Goal: Task Accomplishment & Management: Complete application form

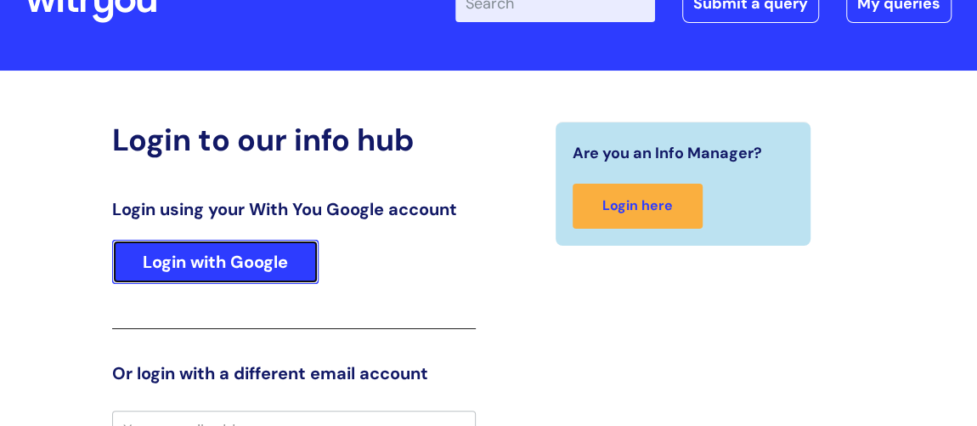
scroll to position [47, 0]
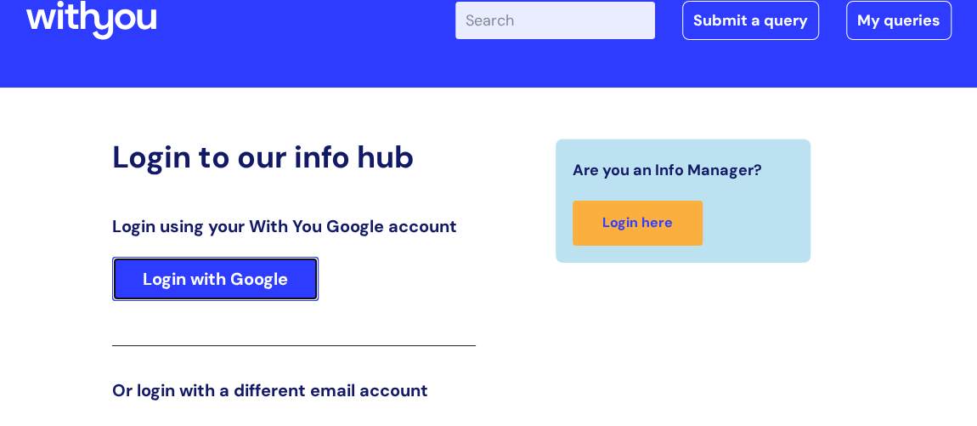
click at [247, 277] on link "Login with Google" at bounding box center [215, 279] width 206 height 44
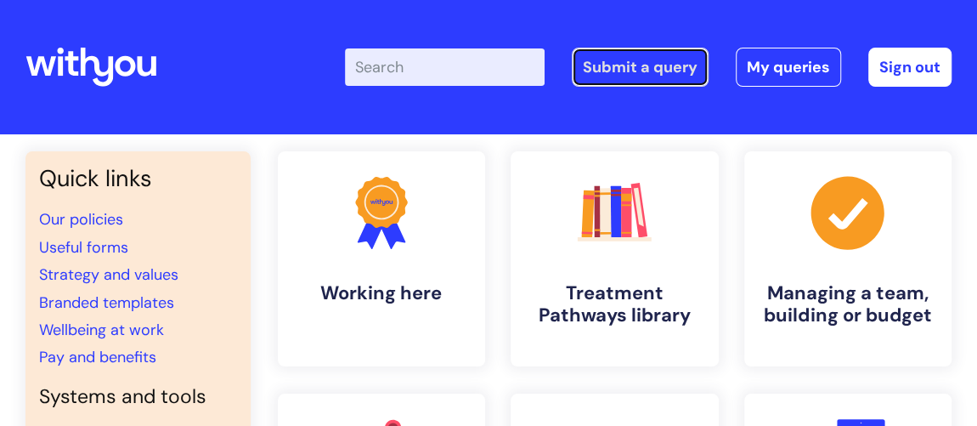
click at [652, 61] on link "Submit a query" at bounding box center [640, 67] width 137 height 39
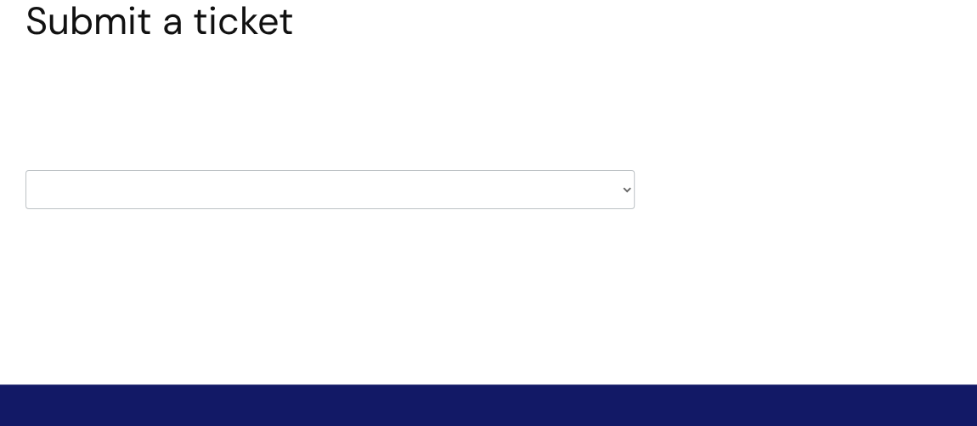
scroll to position [154, 0]
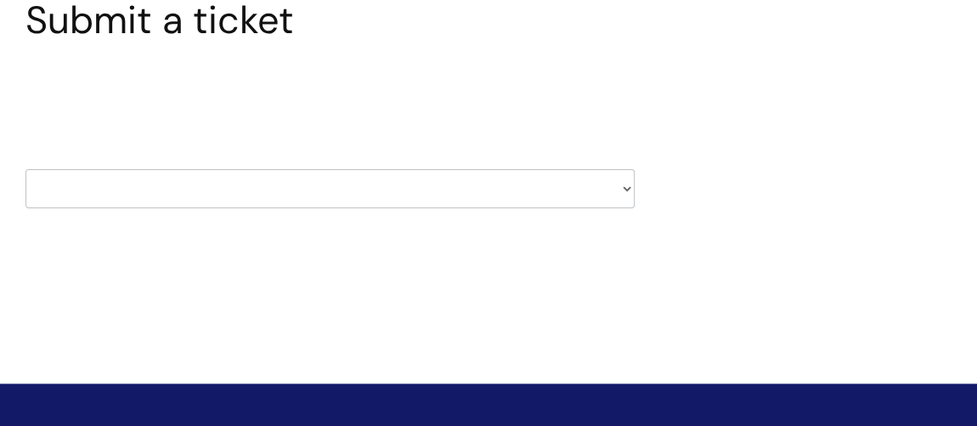
click at [629, 184] on select "HR / People IT and Support Clinical Drug Alerts Finance Accounts Data Support T…" at bounding box center [329, 188] width 609 height 39
select select "finance_accounts"
click at [25, 169] on select "HR / People IT and Support Clinical Drug Alerts Finance Accounts Data Support T…" at bounding box center [329, 188] width 609 height 39
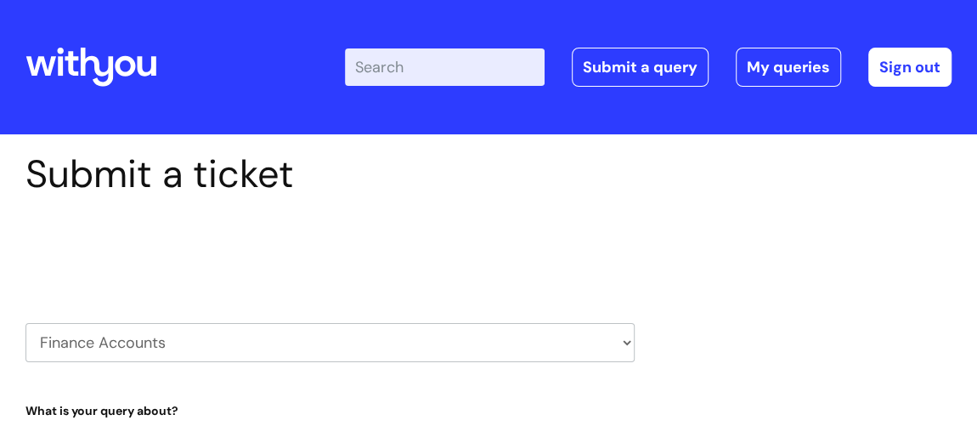
select select "80004286569"
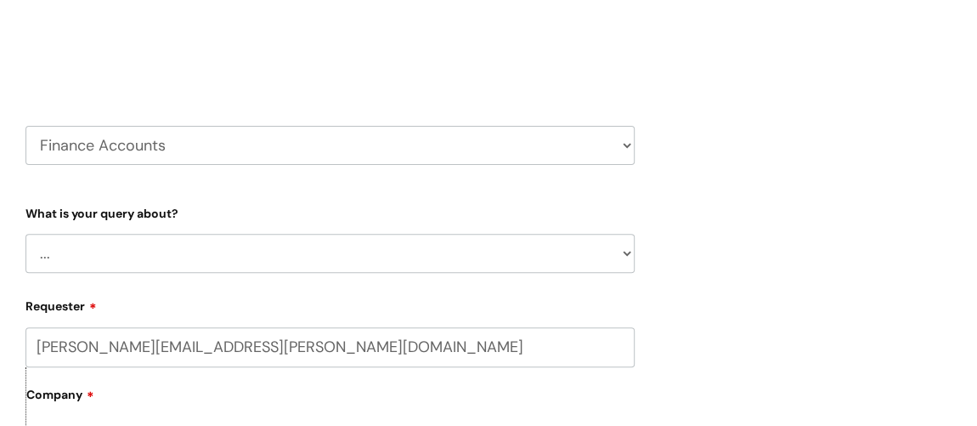
scroll to position [231, 0]
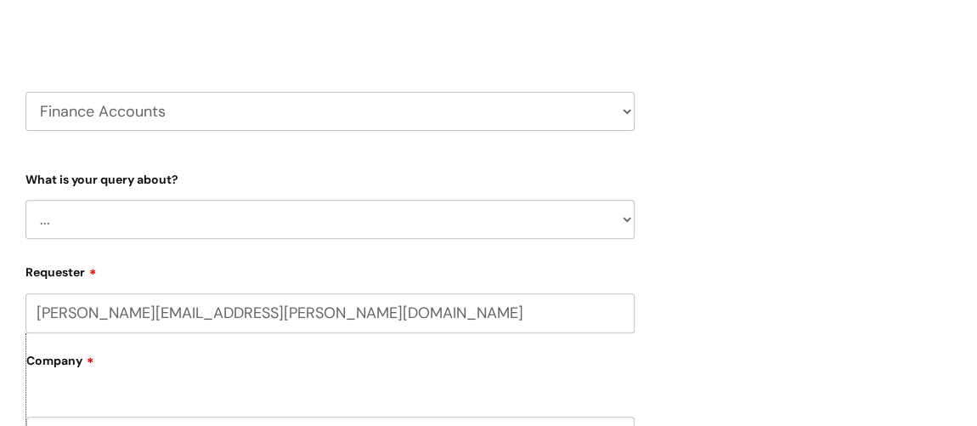
click at [447, 229] on select "... Finance Systems Finance Requests (inc. Expenses) Invoices Research" at bounding box center [329, 219] width 609 height 39
select select "Invoices"
click at [25, 200] on select "... Finance Systems Finance Requests (inc. Expenses) Invoices Research" at bounding box center [329, 219] width 609 height 39
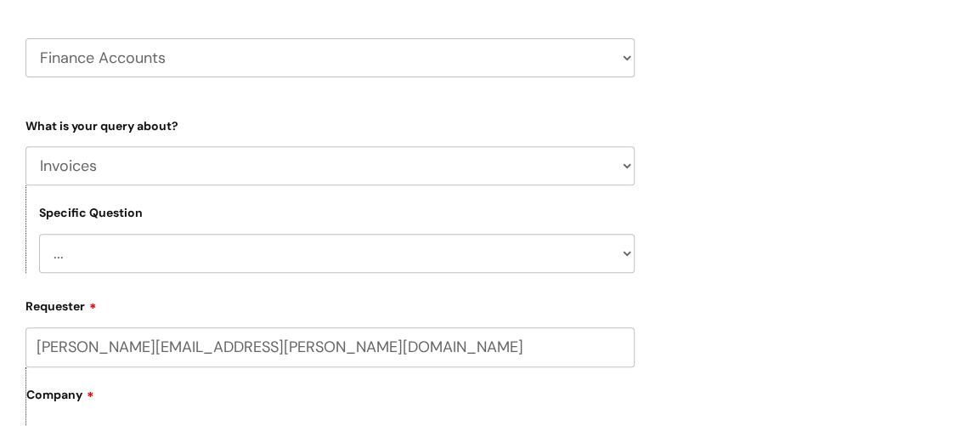
scroll to position [308, 0]
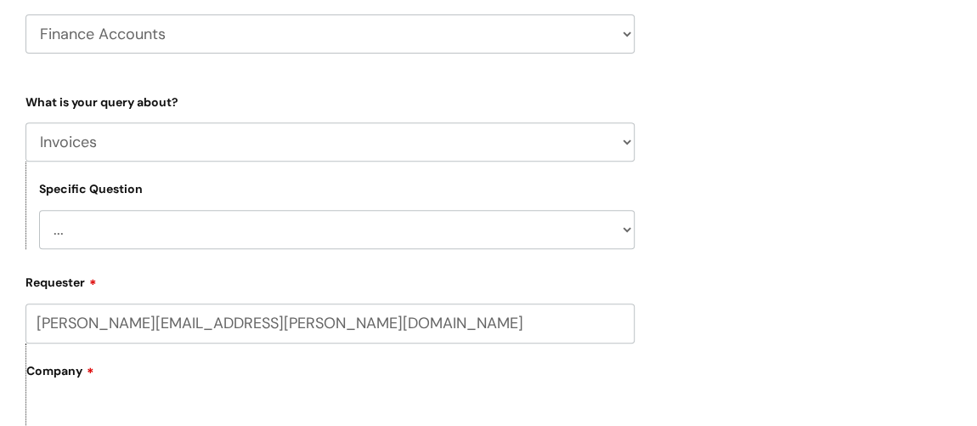
click at [415, 221] on select "... Customer Invoice Supplier Invoices" at bounding box center [337, 229] width 596 height 39
select select "Supplier Invoices"
click at [39, 210] on select "... Customer Invoice Supplier Invoices" at bounding box center [337, 229] width 596 height 39
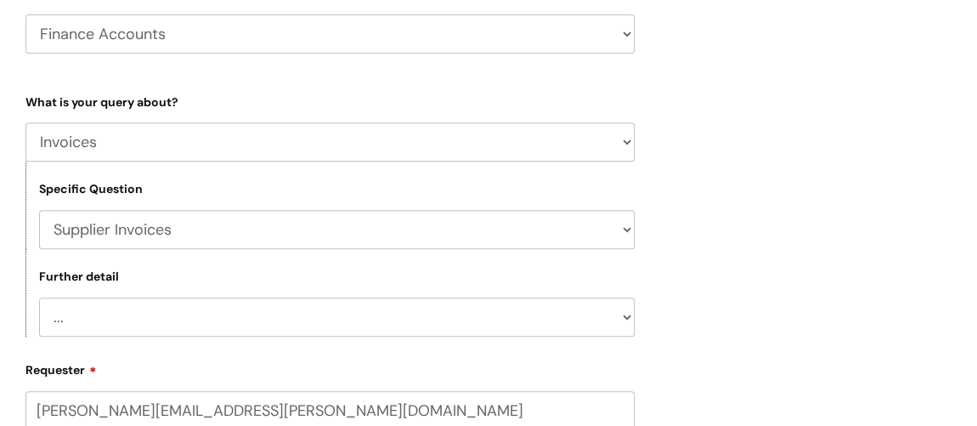
click at [403, 311] on select "... Invoices to add to Basware Payment Dates Remittance advice requests Urgent …" at bounding box center [337, 316] width 596 height 39
click at [543, 323] on select "... Invoices to add to Basware Payment Dates Remittance advice requests Urgent …" at bounding box center [337, 316] width 596 height 39
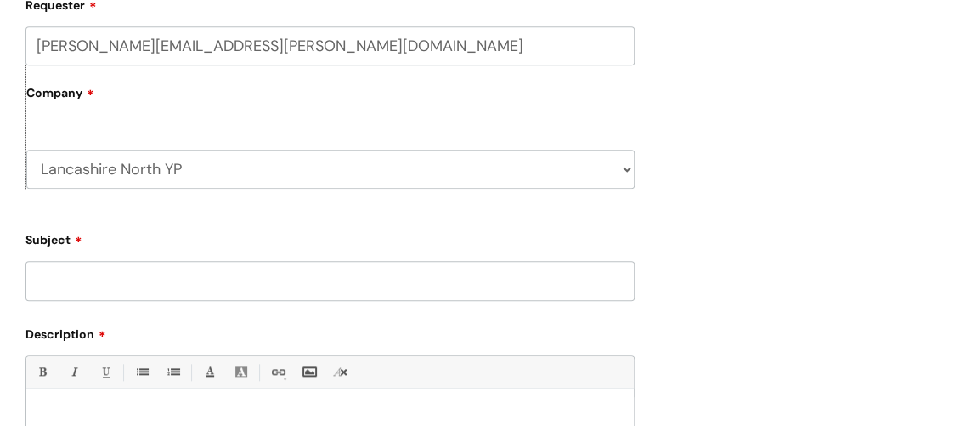
scroll to position [695, 0]
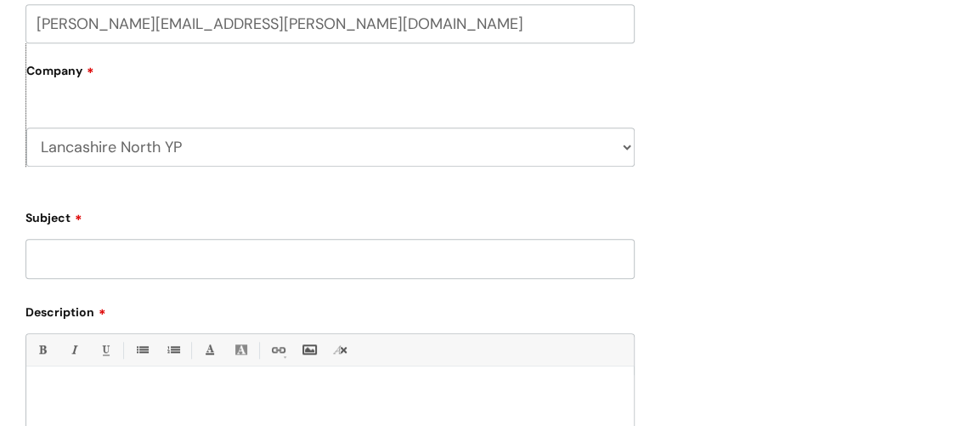
click at [423, 261] on input "Subject" at bounding box center [329, 258] width 609 height 39
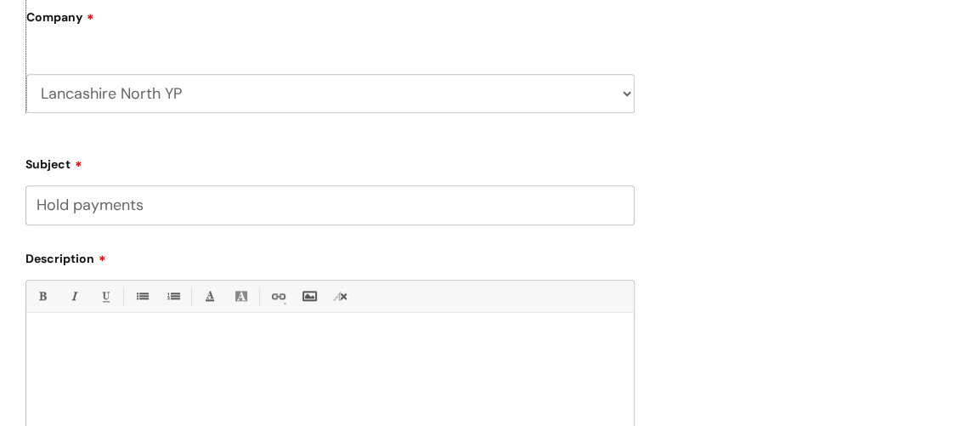
scroll to position [772, 0]
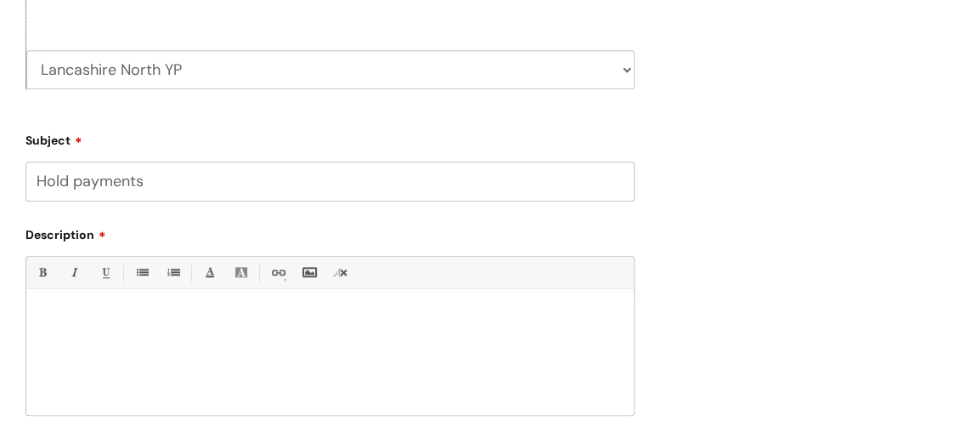
type input "Hold payments"
click at [125, 340] on div at bounding box center [329, 355] width 607 height 117
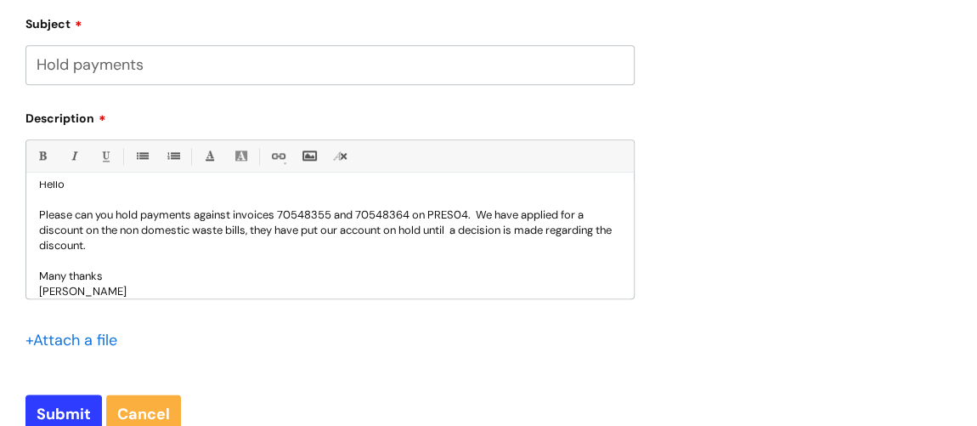
scroll to position [926, 0]
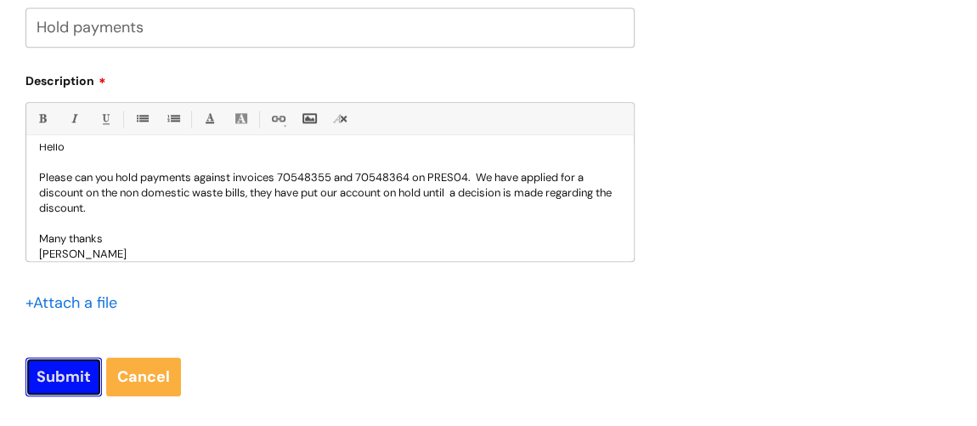
drag, startPoint x: 67, startPoint y: 370, endPoint x: 74, endPoint y: 364, distance: 9.0
click at [67, 368] on input "Submit" at bounding box center [63, 376] width 76 height 39
type input "Please Wait..."
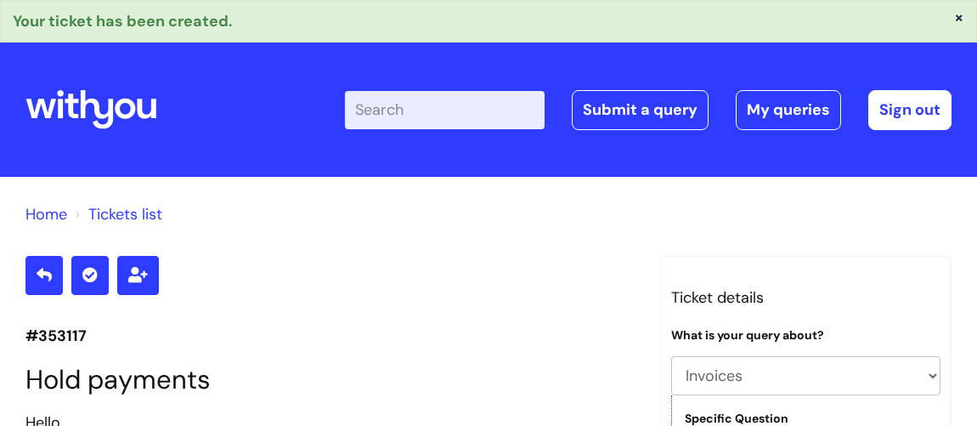
select select "Invoices"
select select "Supplier Invoices"
click at [919, 112] on link "Sign out" at bounding box center [909, 109] width 83 height 39
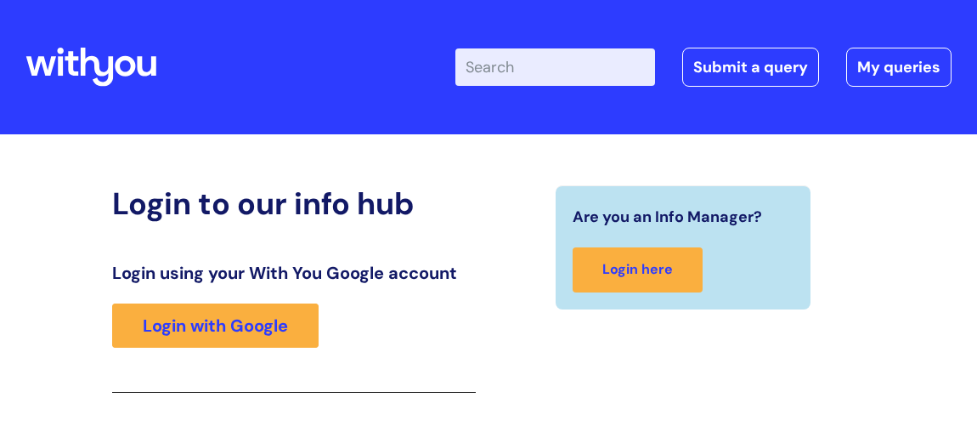
scroll to position [279, 0]
